Goal: Task Accomplishment & Management: Manage account settings

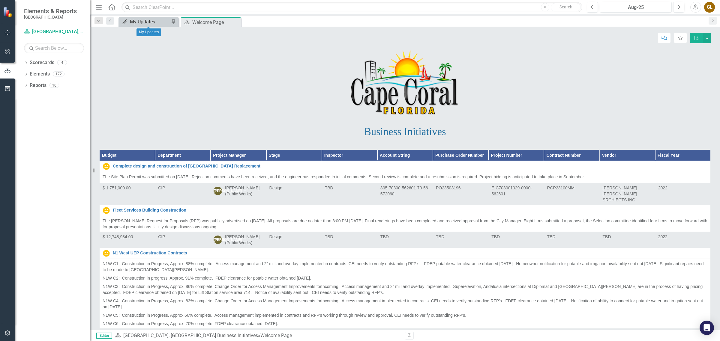
click at [155, 22] on div "My Updates" at bounding box center [150, 21] width 40 height 7
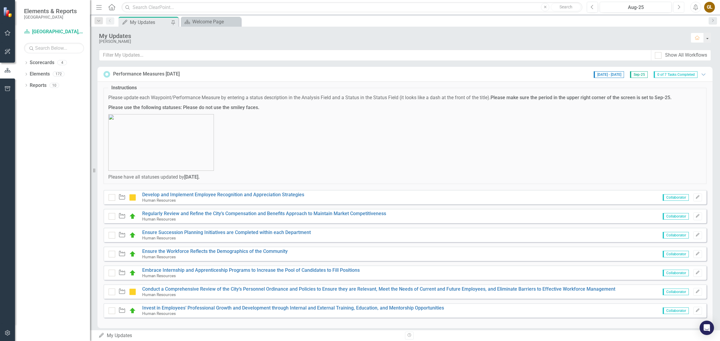
click at [679, 6] on icon "button" at bounding box center [679, 7] width 2 height 4
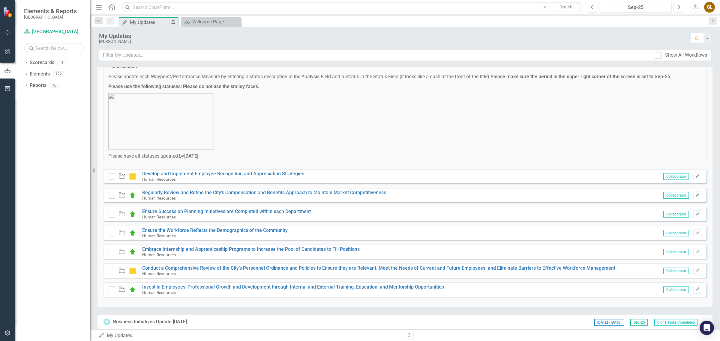
scroll to position [37, 0]
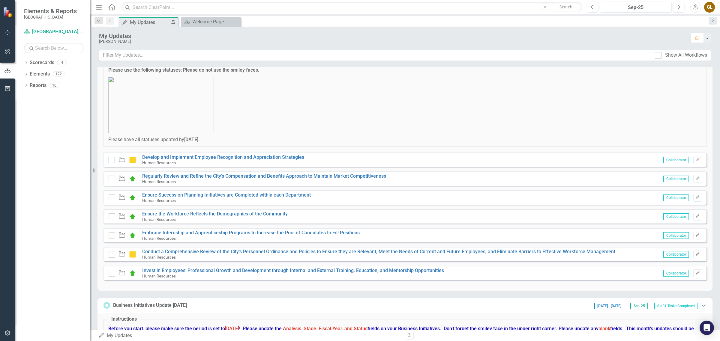
click at [111, 160] on input "checkbox" at bounding box center [111, 159] width 4 height 4
checkbox input "true"
click at [112, 176] on input "checkbox" at bounding box center [111, 178] width 4 height 4
checkbox input "true"
click at [110, 198] on input "checkbox" at bounding box center [111, 197] width 4 height 4
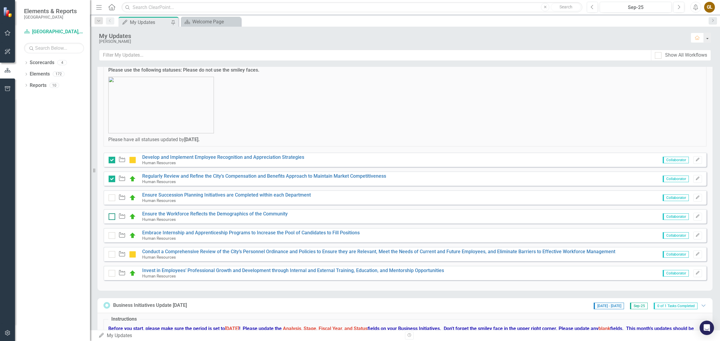
checkbox input "true"
click at [112, 219] on div at bounding box center [112, 216] width 7 height 7
click at [112, 217] on input "checkbox" at bounding box center [111, 215] width 4 height 4
checkbox input "true"
click at [112, 236] on input "checkbox" at bounding box center [111, 234] width 4 height 4
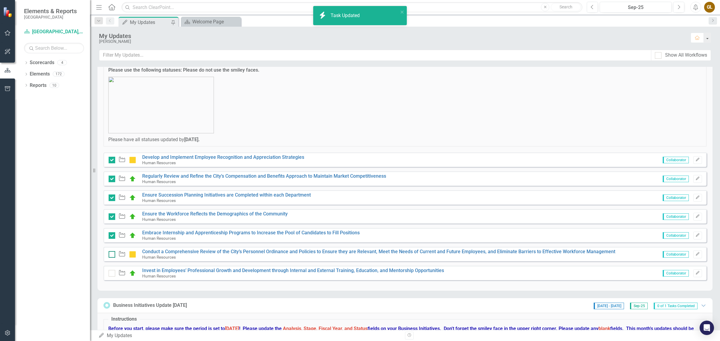
checkbox input "true"
click at [112, 255] on input "checkbox" at bounding box center [111, 253] width 4 height 4
checkbox input "true"
click at [113, 273] on div at bounding box center [112, 273] width 7 height 7
click at [112, 273] on input "checkbox" at bounding box center [111, 272] width 4 height 4
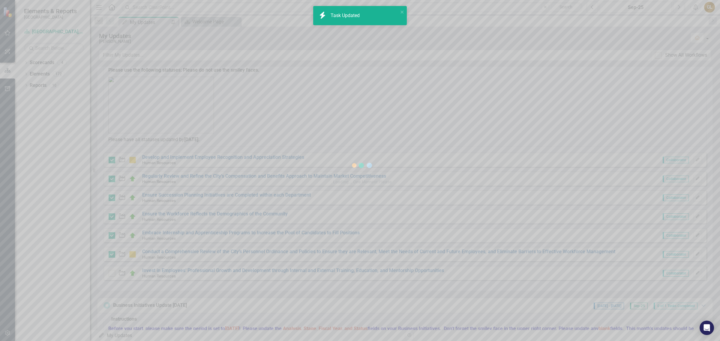
checkbox input "true"
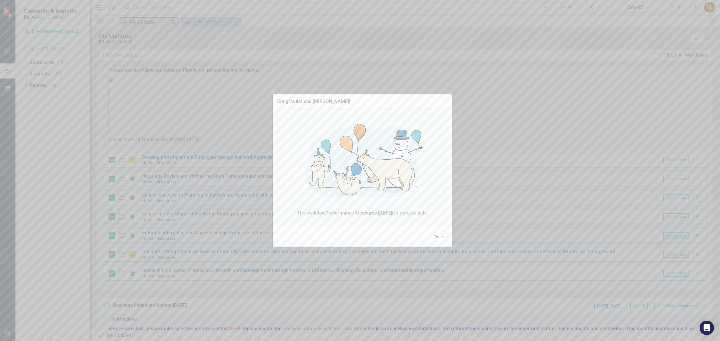
click at [438, 235] on button "Close" at bounding box center [438, 237] width 18 height 10
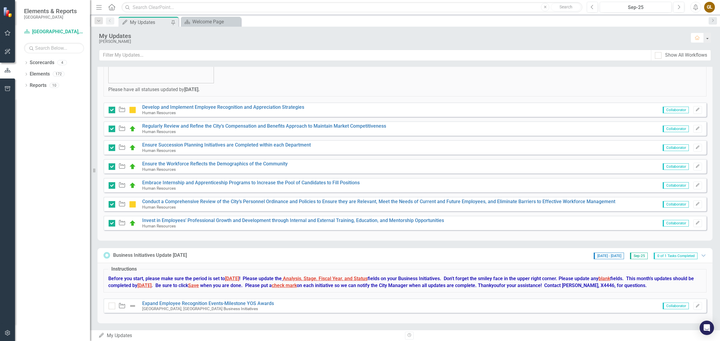
scroll to position [89, 0]
click at [189, 104] on link "Develop and Implement Employee Recognition and Appreciation Strategies" at bounding box center [223, 106] width 162 height 6
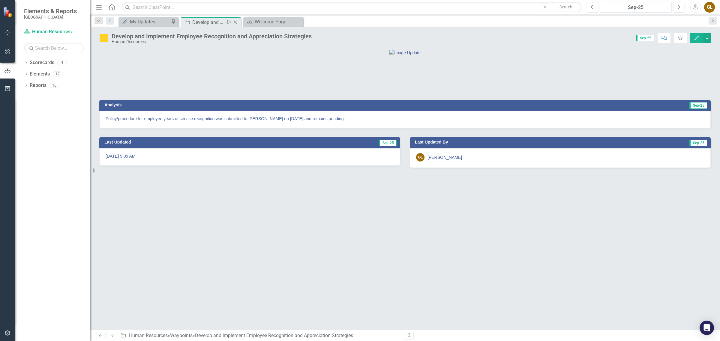
click at [236, 21] on icon "Close" at bounding box center [235, 22] width 6 height 5
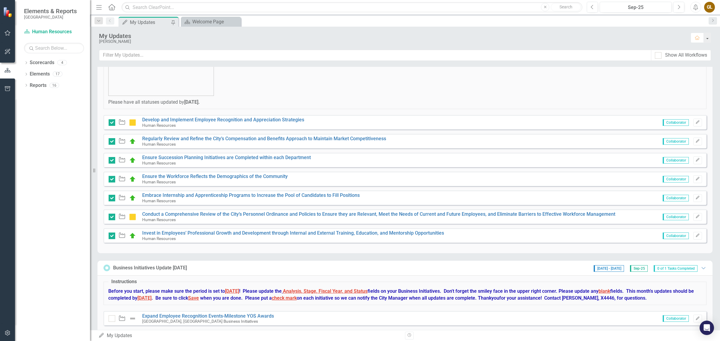
scroll to position [89, 0]
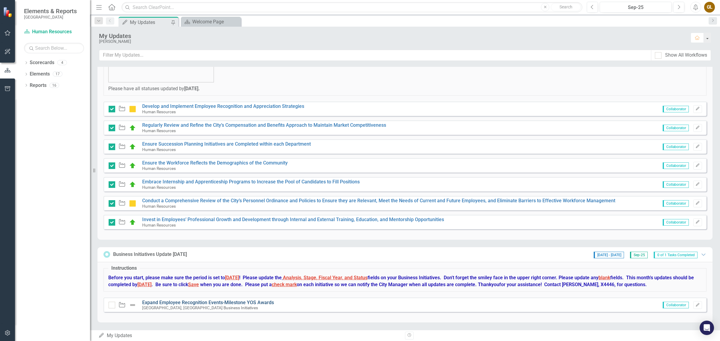
click at [173, 300] on link "Expand Employee Recognition Events-Milestone YOS Awards" at bounding box center [208, 303] width 132 height 6
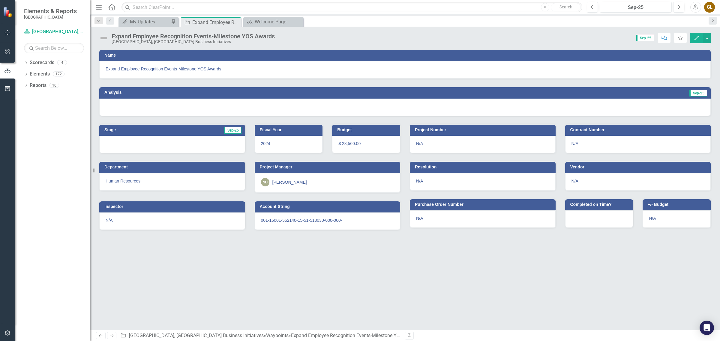
click at [298, 101] on div at bounding box center [404, 107] width 611 height 17
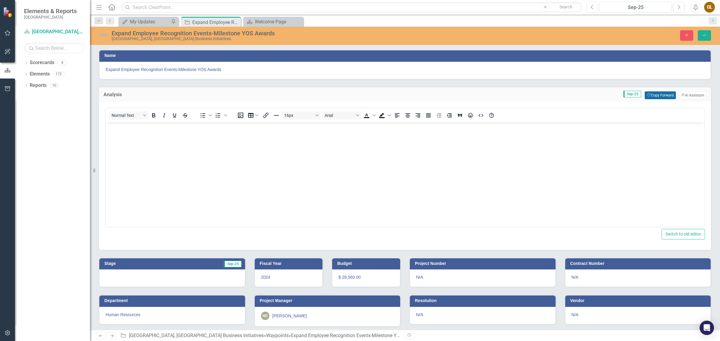
click at [657, 95] on button "Copy Forward Copy Forward" at bounding box center [659, 95] width 31 height 8
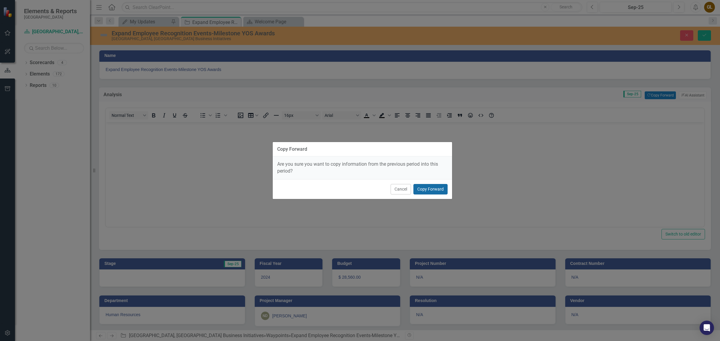
click at [431, 185] on button "Copy Forward" at bounding box center [430, 189] width 34 height 10
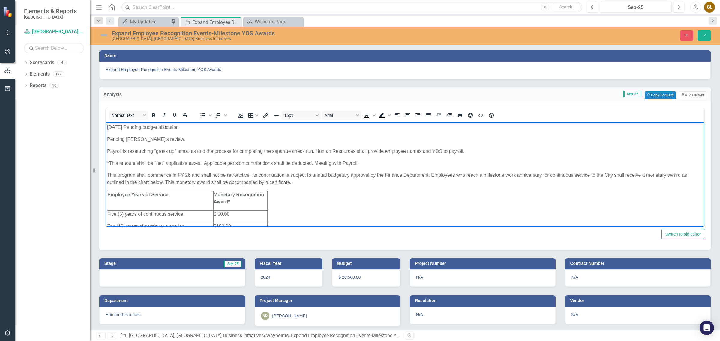
click at [107, 126] on p "[DATE] Pending budget allocation" at bounding box center [404, 127] width 595 height 7
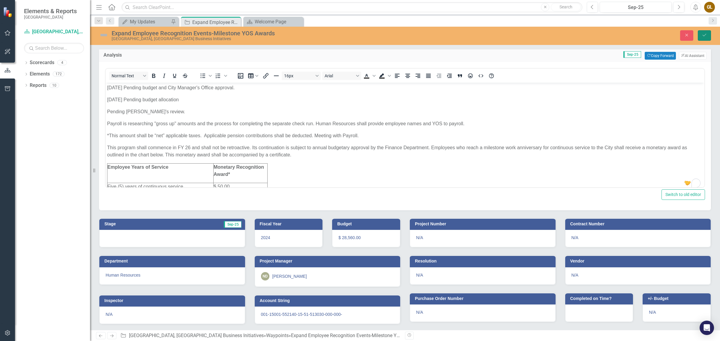
click at [705, 34] on icon "submit" at bounding box center [704, 35] width 4 height 2
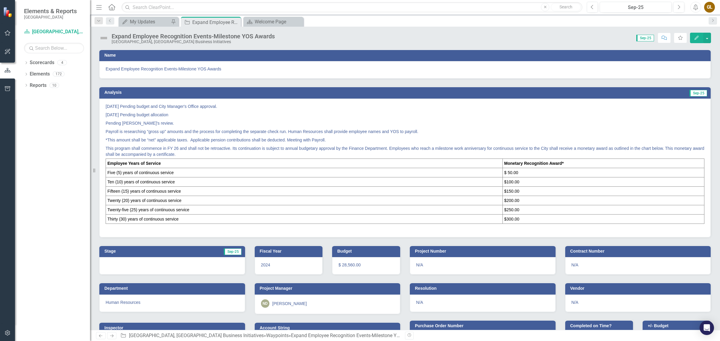
click at [157, 105] on p "[DATE] Pending budget and City Manager's Office approval." at bounding box center [405, 106] width 598 height 7
click at [156, 106] on p "[DATE] Pending budget and City Manager's Office approval." at bounding box center [405, 106] width 598 height 7
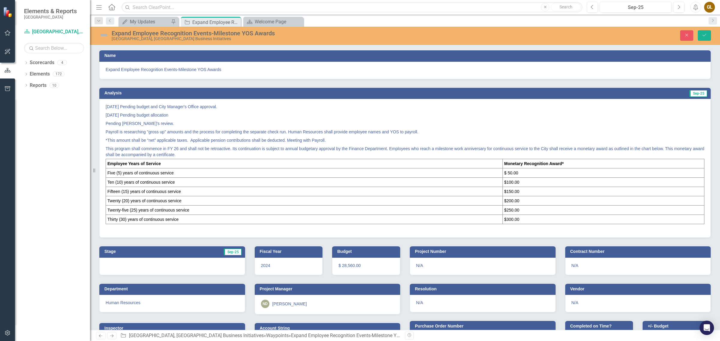
click at [156, 106] on p "[DATE] Pending budget and City Manager's Office approval." at bounding box center [405, 107] width 598 height 7
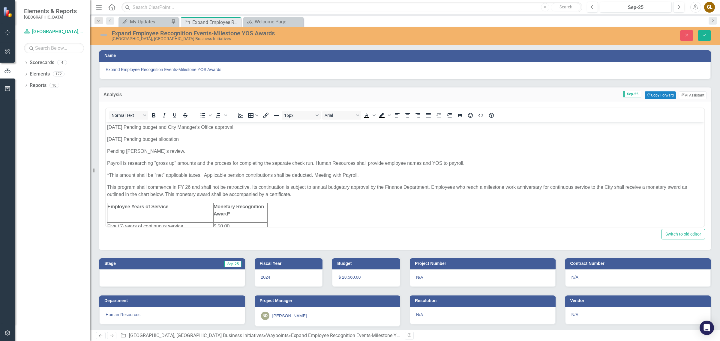
click at [164, 127] on p "[DATE] Pending budget and City Manager's Office approval." at bounding box center [404, 127] width 595 height 7
click at [703, 34] on icon "Save" at bounding box center [703, 35] width 5 height 4
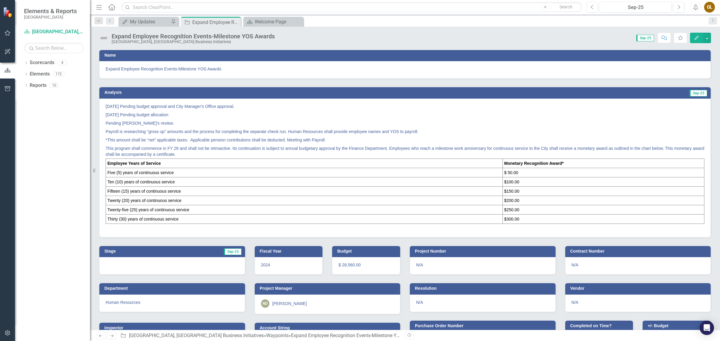
click at [101, 36] on img at bounding box center [104, 38] width 10 height 10
click at [104, 37] on img at bounding box center [104, 38] width 10 height 10
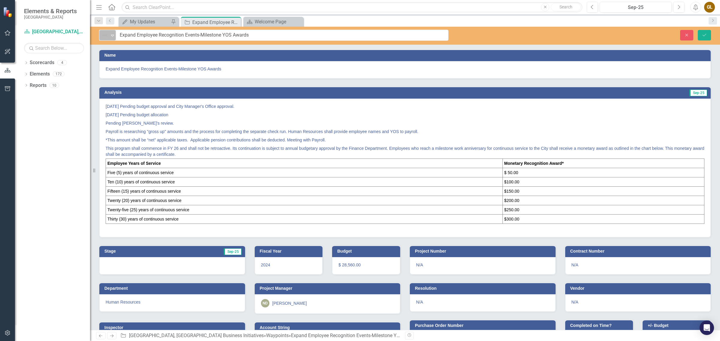
click at [112, 35] on icon at bounding box center [112, 36] width 3 height 2
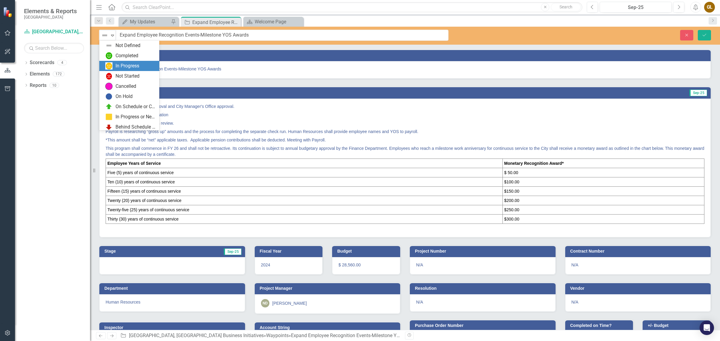
click at [119, 64] on div "In Progress" at bounding box center [127, 66] width 24 height 7
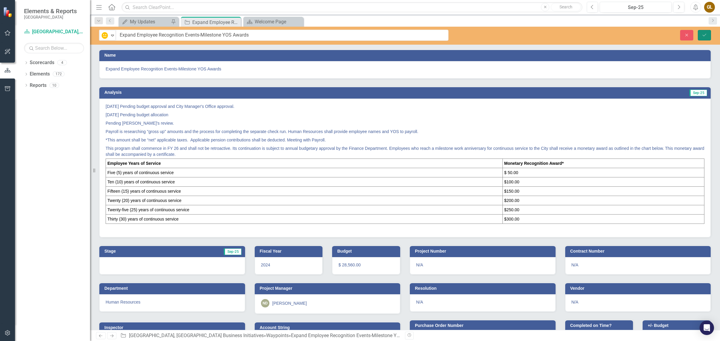
click at [705, 33] on icon "Save" at bounding box center [703, 35] width 5 height 4
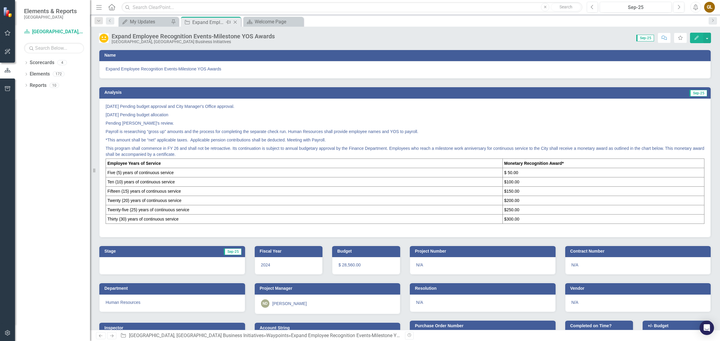
click at [236, 21] on icon at bounding box center [235, 22] width 3 height 3
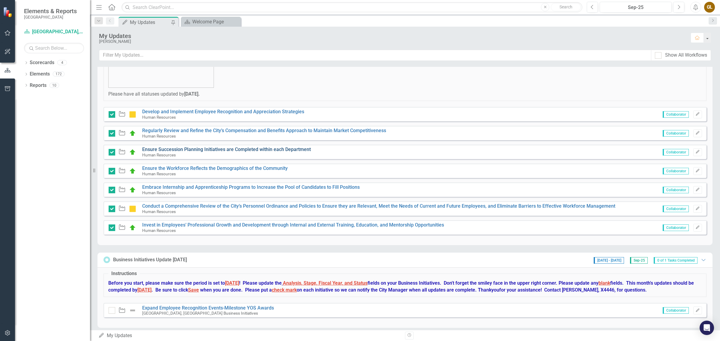
scroll to position [89, 0]
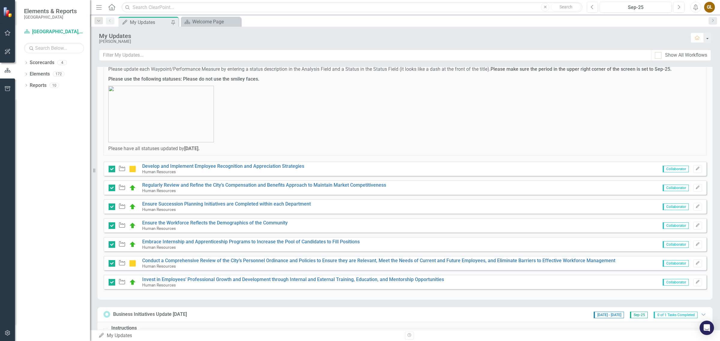
scroll to position [89, 0]
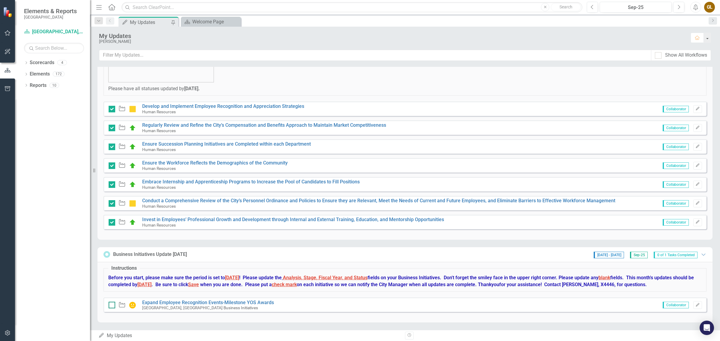
click at [110, 305] on input "checkbox" at bounding box center [111, 304] width 4 height 4
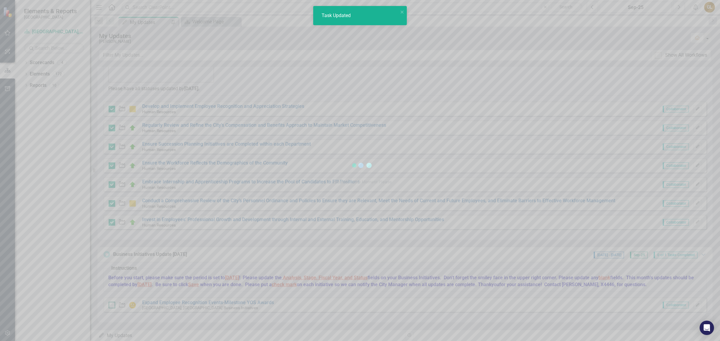
checkbox input "true"
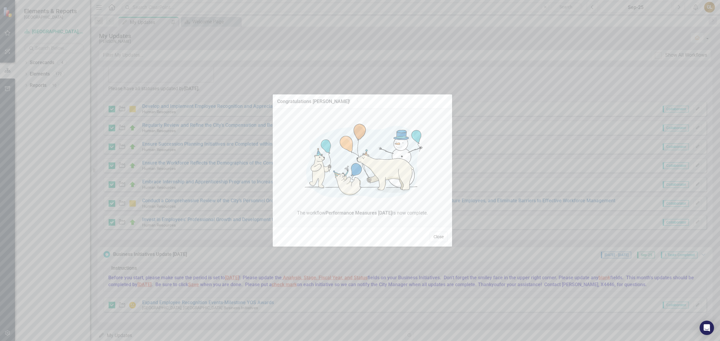
click at [435, 239] on button "Close" at bounding box center [438, 237] width 18 height 10
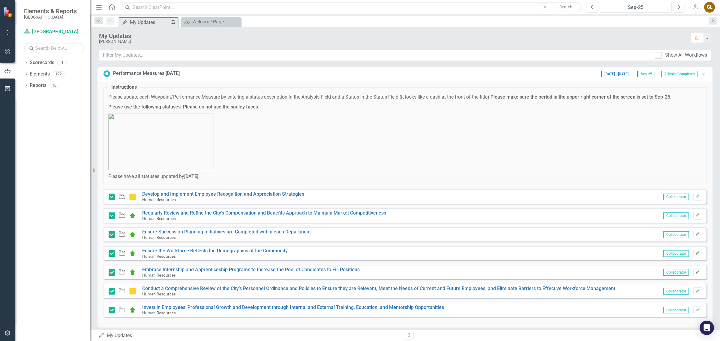
scroll to position [0, 0]
